Goal: Navigation & Orientation: Find specific page/section

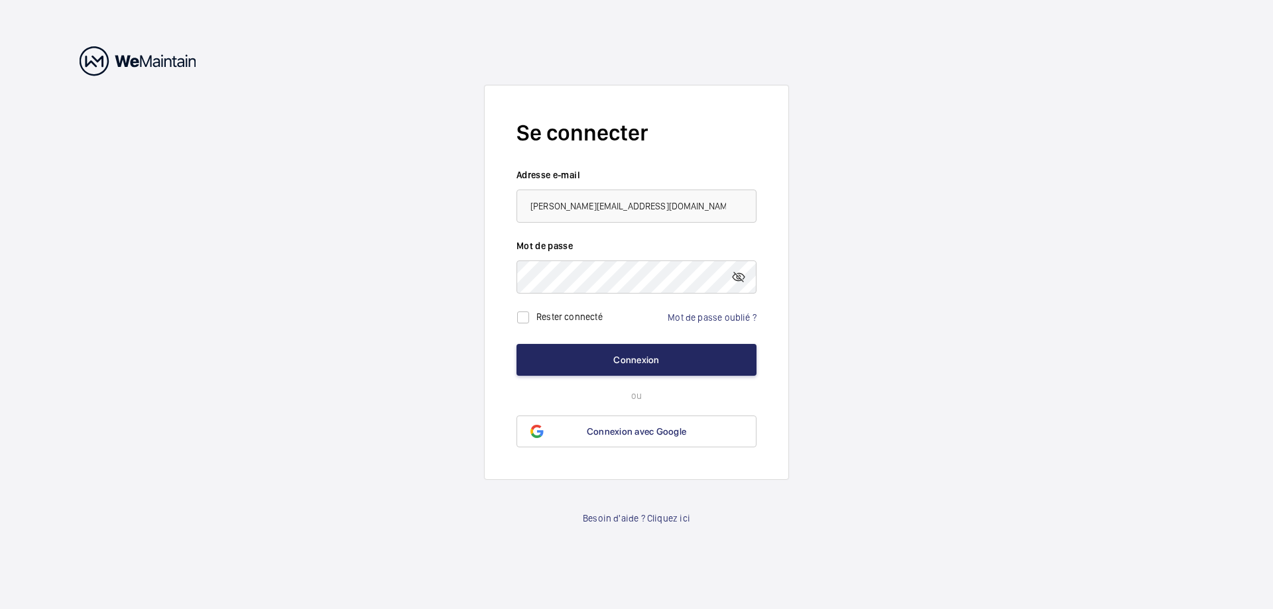
type input "[PERSON_NAME][EMAIL_ADDRESS][DOMAIN_NAME]"
click at [632, 367] on button "Connexion" at bounding box center [636, 360] width 240 height 32
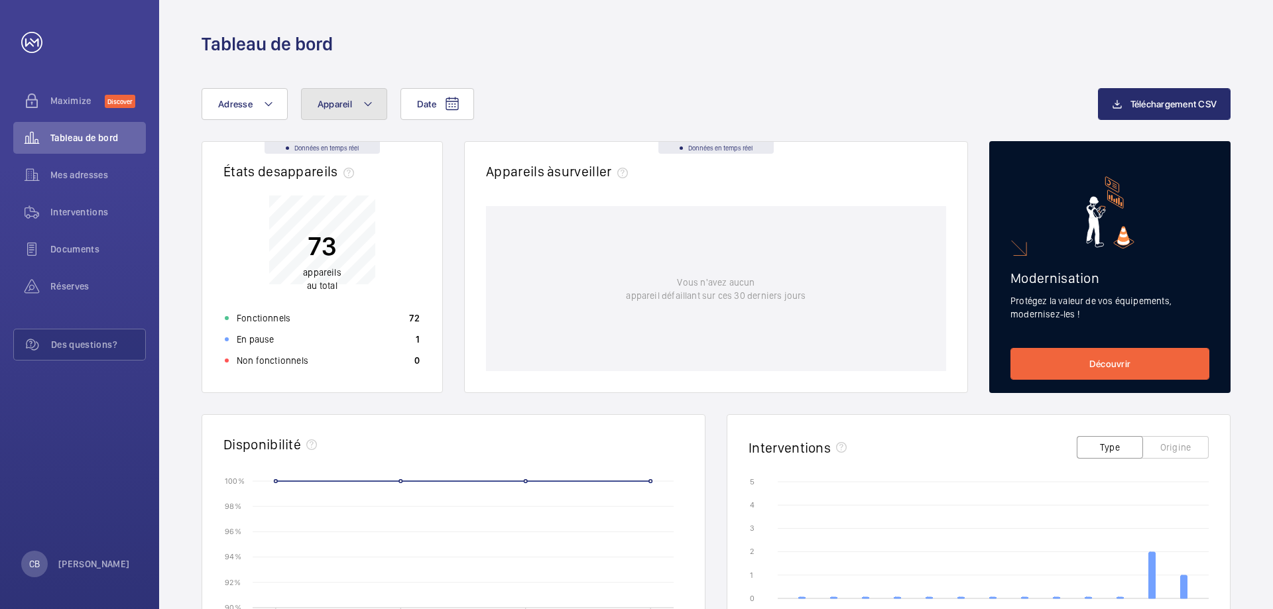
click at [365, 105] on mat-icon at bounding box center [368, 104] width 11 height 16
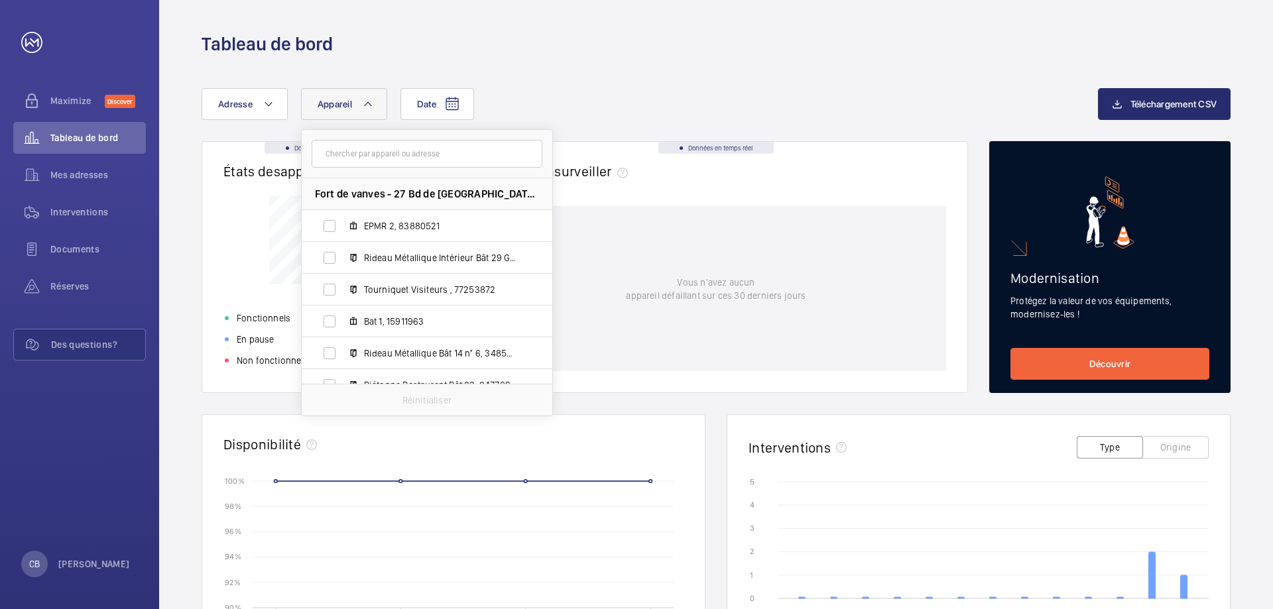
click at [488, 78] on div "Date Adresse Appareil [GEOGRAPHIC_DATA] - 27 Bd de [GEOGRAPHIC_DATA] MALAKOFF E…" at bounding box center [716, 513] width 1114 height 915
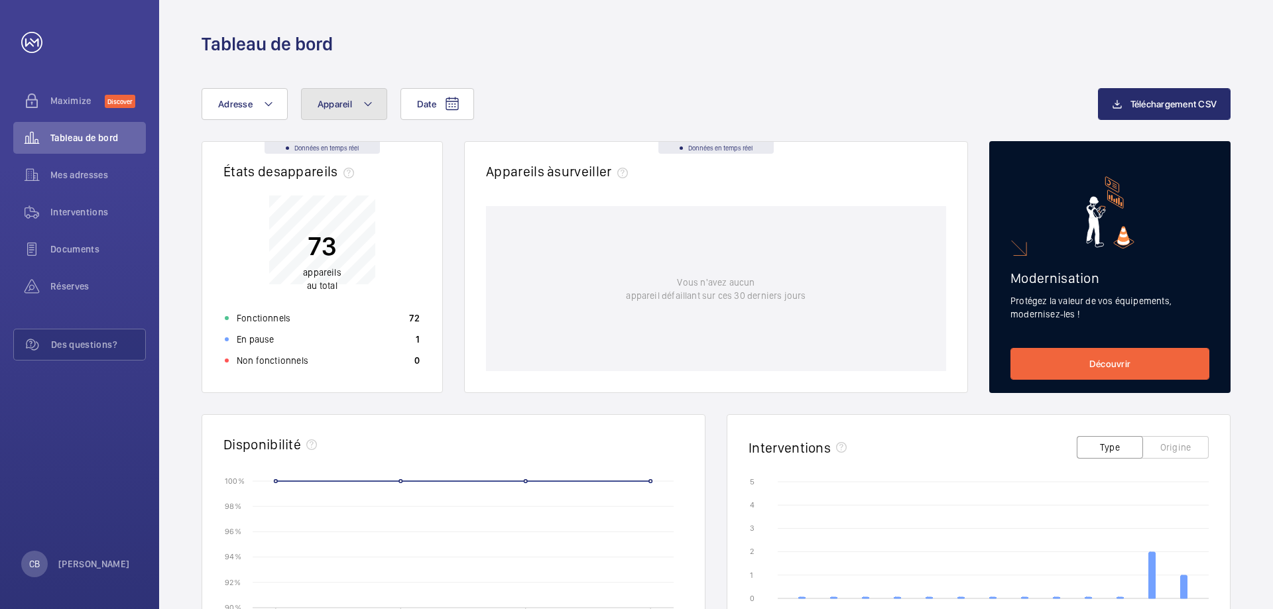
click at [365, 109] on mat-icon at bounding box center [368, 104] width 11 height 16
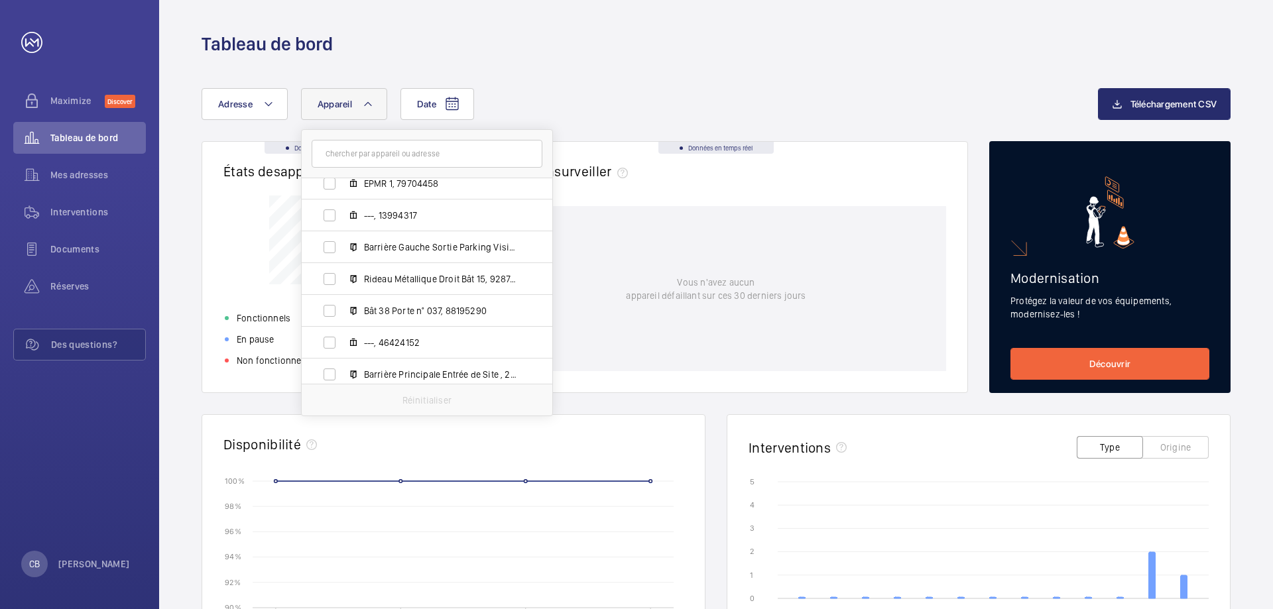
scroll to position [1587, 0]
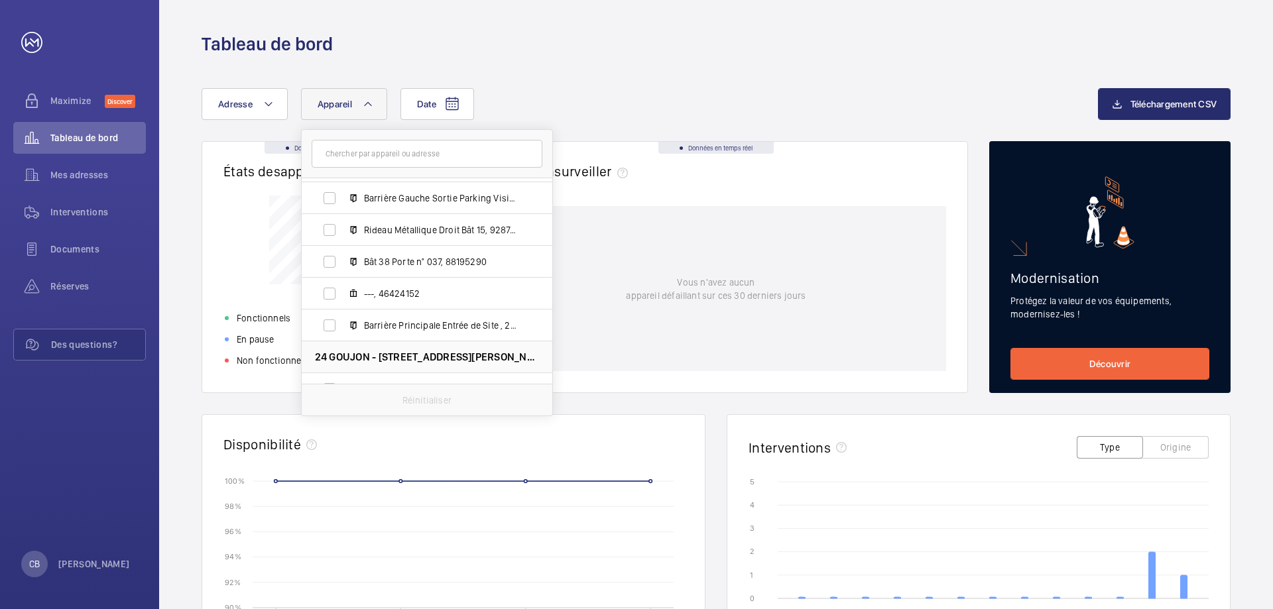
click at [527, 93] on div "Date Adresse Appareil [GEOGRAPHIC_DATA] - 27 Bd de [GEOGRAPHIC_DATA] MALAKOFF E…" at bounding box center [650, 104] width 896 height 32
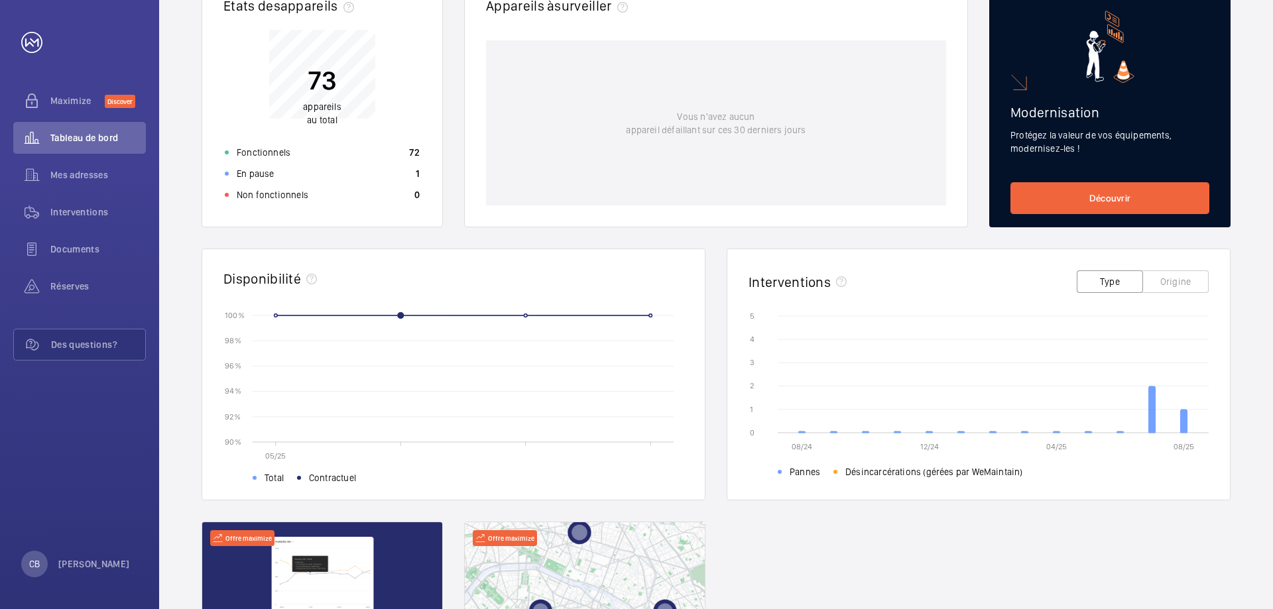
scroll to position [0, 0]
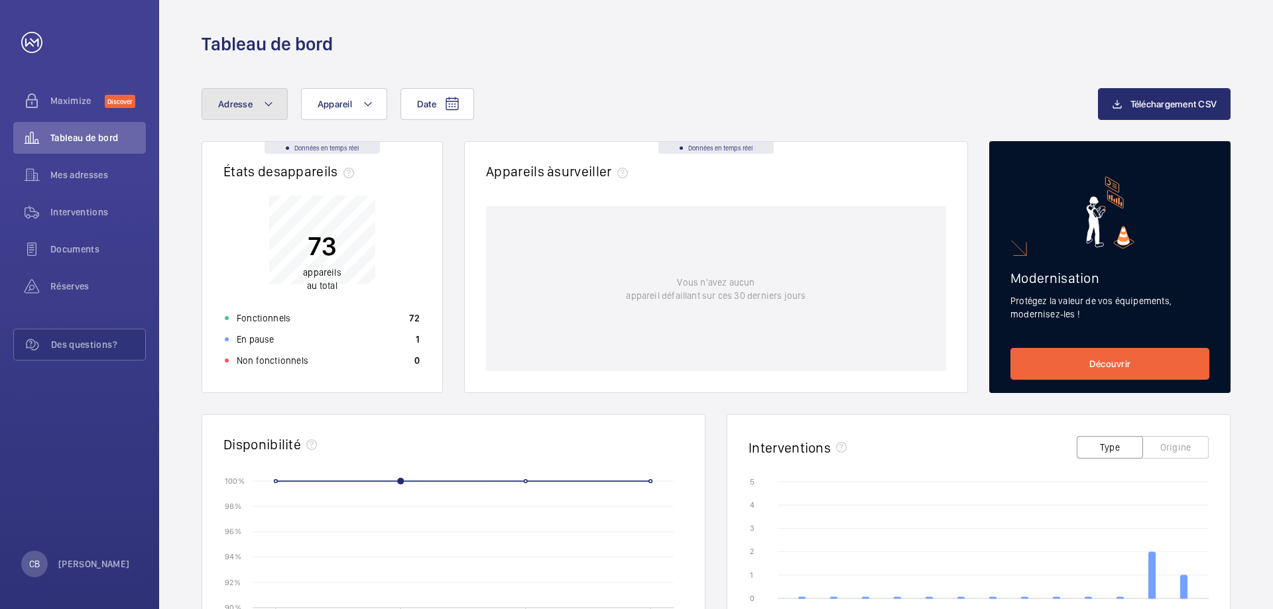
click at [263, 109] on button "Adresse" at bounding box center [245, 104] width 86 height 32
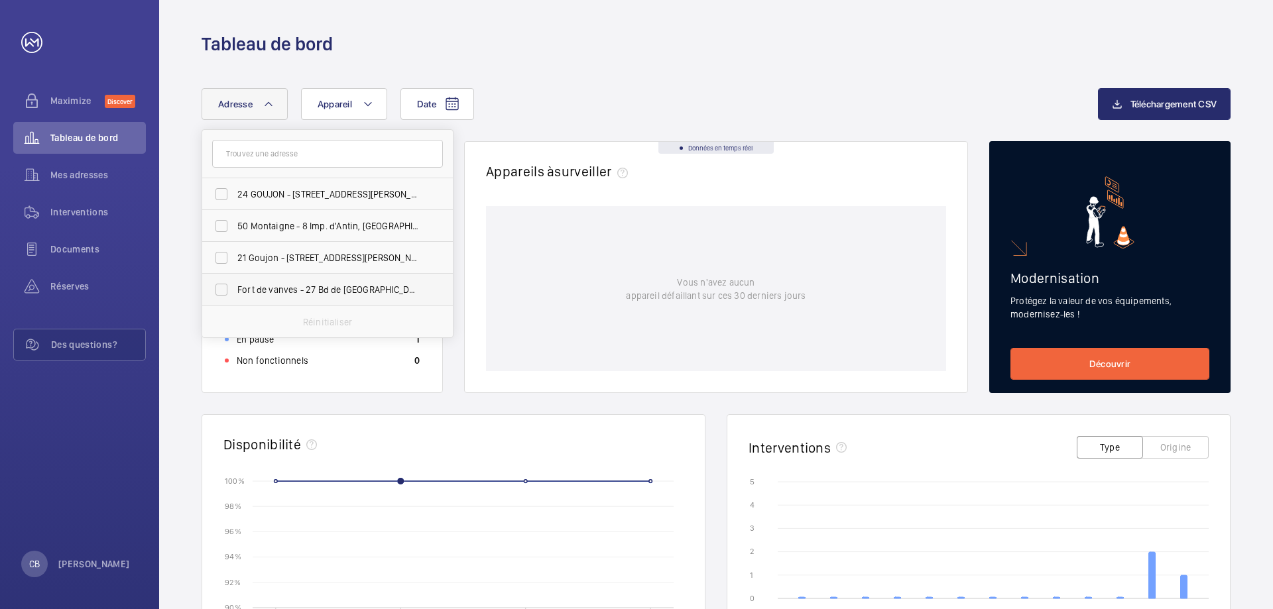
click at [223, 290] on label "Fort de vanves - 27 Bd de [GEOGRAPHIC_DATA], MALAKOFF 92240" at bounding box center [317, 290] width 231 height 32
click at [223, 290] on input "Fort de vanves - 27 Bd de [GEOGRAPHIC_DATA], MALAKOFF 92240" at bounding box center [221, 289] width 27 height 27
checkbox input "true"
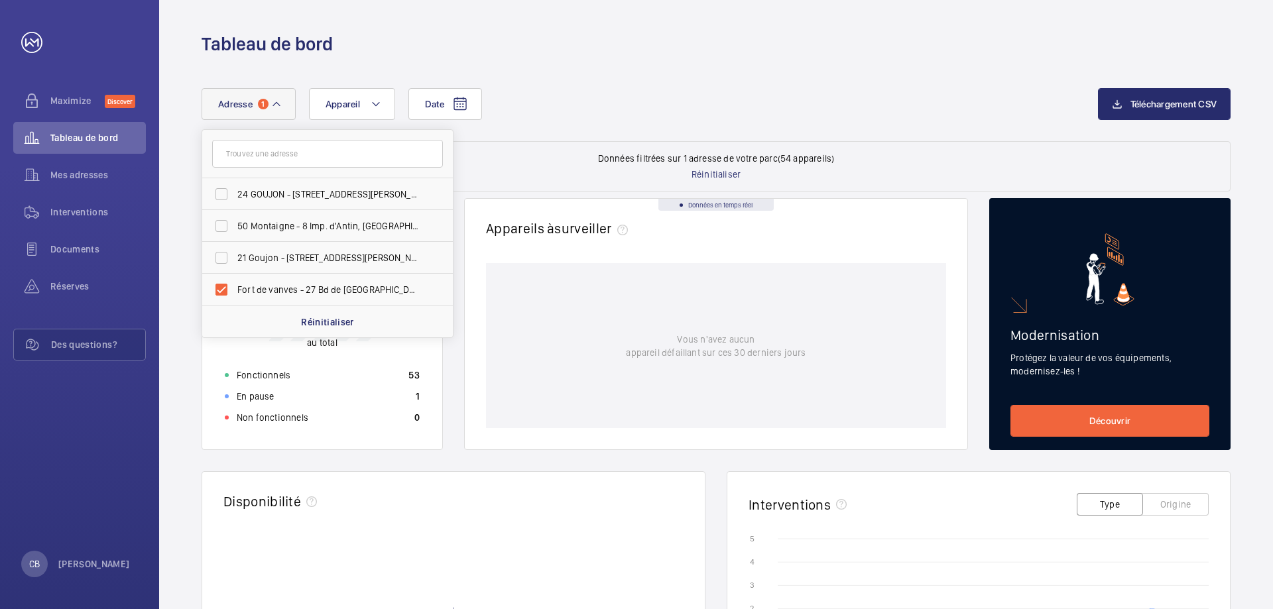
click at [530, 97] on div "Date Adresse 1 24 GOUJON - [STREET_ADDRESS][PERSON_NAME]. [GEOGRAPHIC_DATA][STR…" at bounding box center [650, 104] width 896 height 32
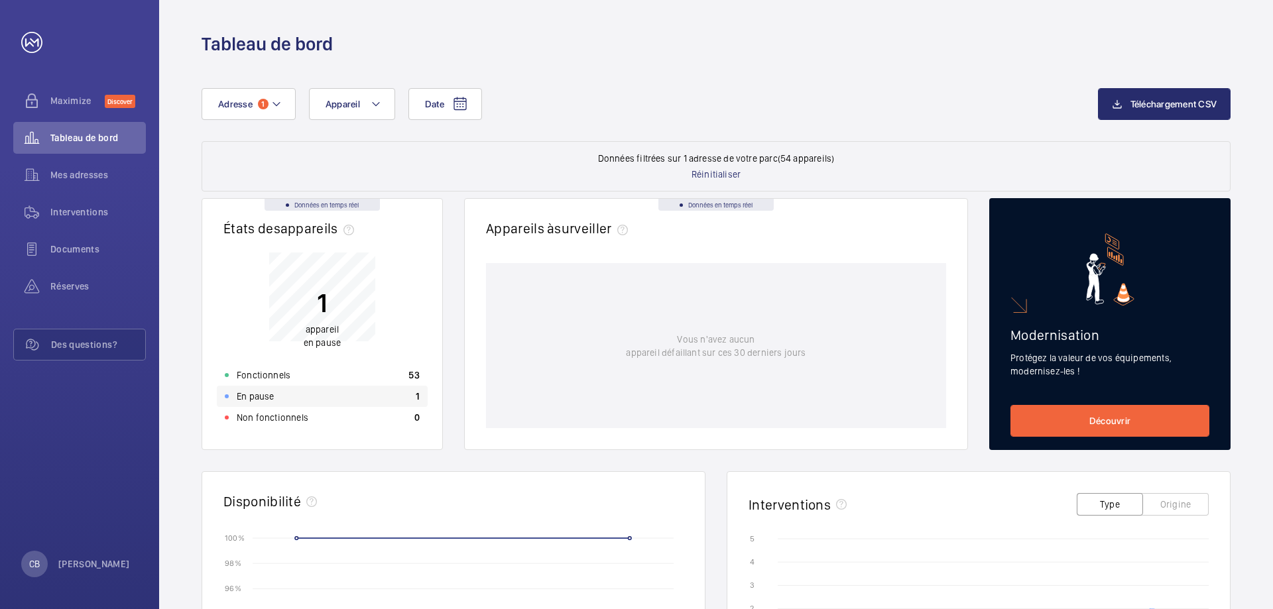
click at [418, 403] on div "En pause 1" at bounding box center [322, 396] width 211 height 21
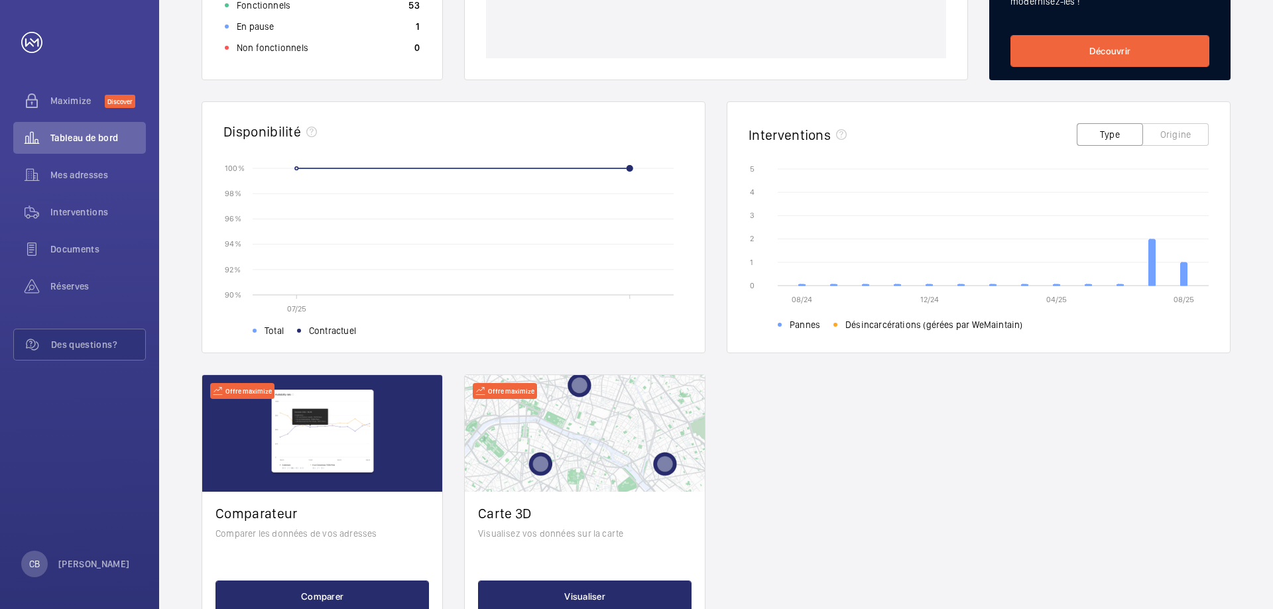
scroll to position [343, 0]
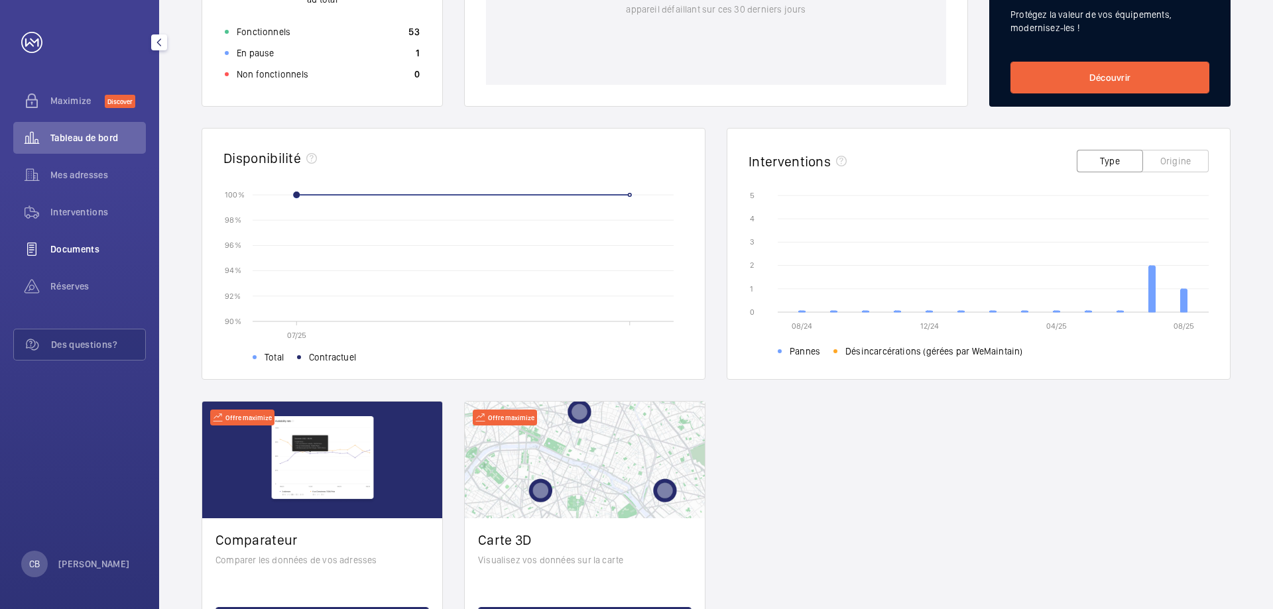
click at [53, 246] on span "Documents" at bounding box center [97, 249] width 95 height 13
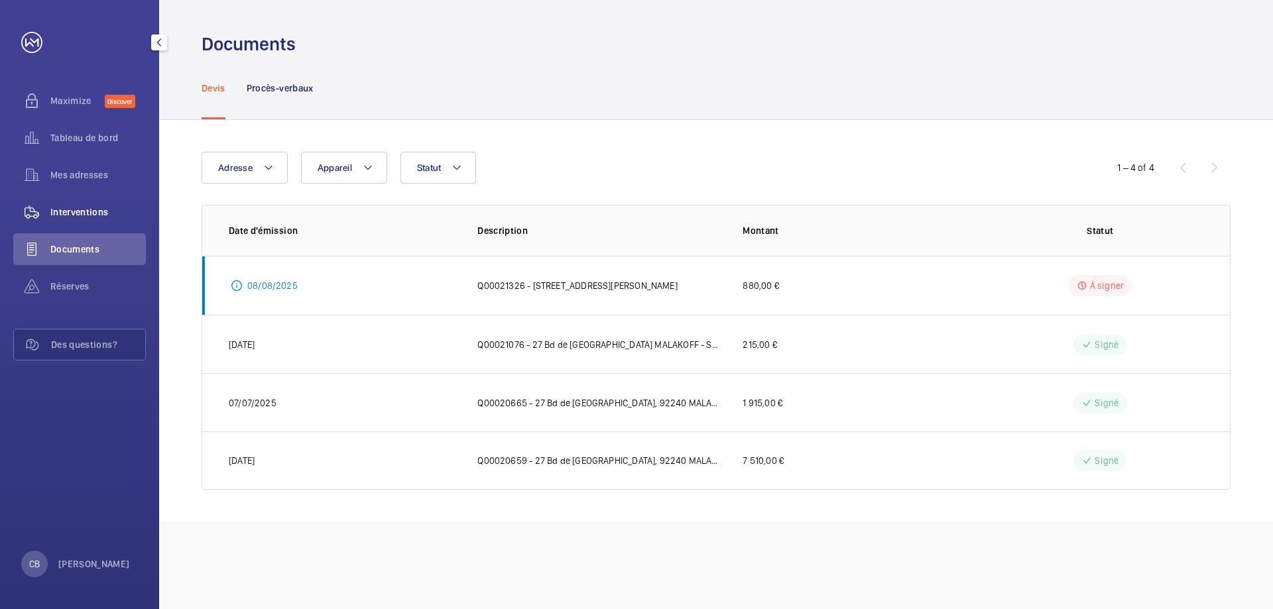
click at [70, 213] on span "Interventions" at bounding box center [97, 212] width 95 height 13
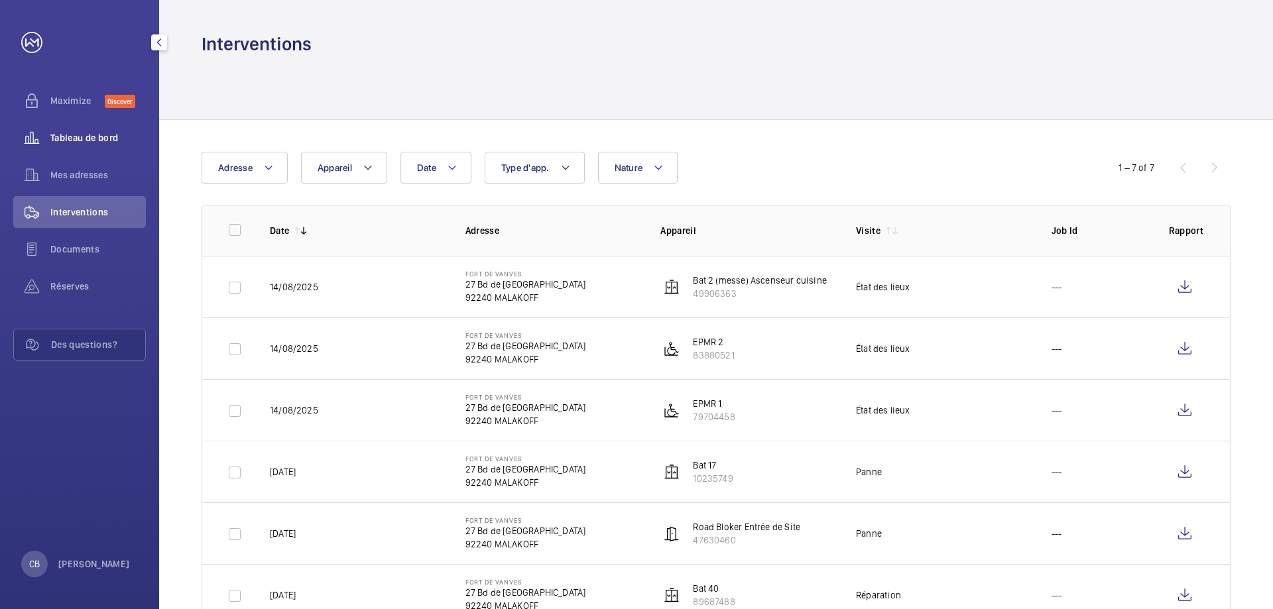
click at [74, 130] on div "Tableau de bord" at bounding box center [79, 138] width 133 height 32
